Goal: Find specific page/section

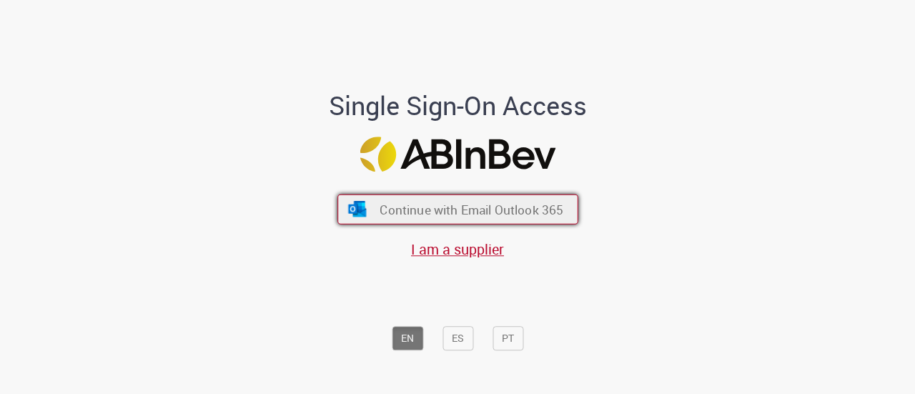
click at [421, 218] on button "Continue with Email Outlook 365" at bounding box center [457, 209] width 241 height 30
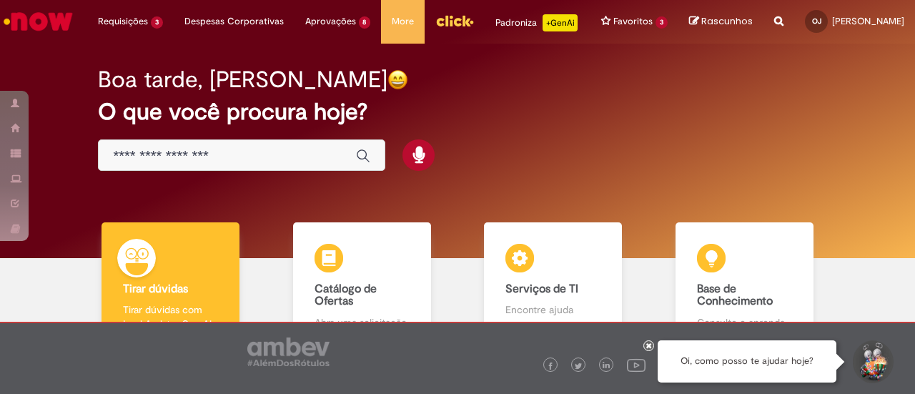
click at [248, 164] on input "Basta digitar aqui" at bounding box center [227, 156] width 229 height 16
click at [736, 172] on div "Boa tarde, Osvaldo O que você procura hoje?" at bounding box center [457, 120] width 769 height 122
click at [451, 18] on img "Menu Cabeçalho" at bounding box center [454, 20] width 39 height 21
